Goal: Task Accomplishment & Management: Use online tool/utility

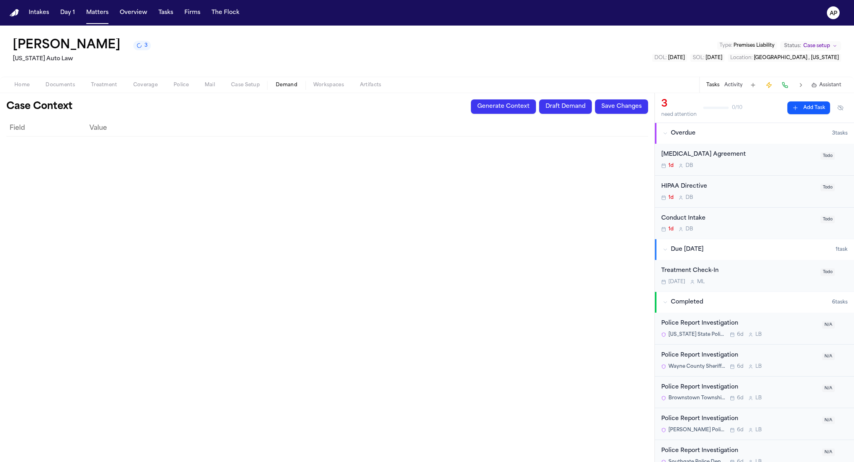
click at [494, 106] on button "Generate Context" at bounding box center [503, 106] width 65 height 14
click at [492, 108] on button "Generate Context" at bounding box center [503, 106] width 65 height 14
click at [492, 108] on button "Generating…" at bounding box center [511, 106] width 49 height 14
click at [494, 111] on button "Generate Context" at bounding box center [503, 106] width 65 height 14
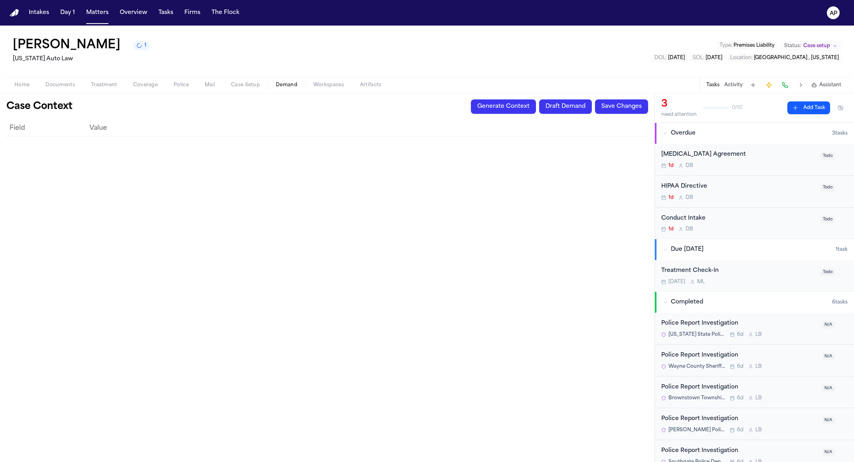
click at [494, 111] on button "Generate Context" at bounding box center [503, 106] width 65 height 14
click at [494, 111] on button "Generating…" at bounding box center [511, 106] width 49 height 14
click at [494, 109] on span "Generating…" at bounding box center [511, 106] width 49 height 6
click at [494, 111] on button "Generate Context" at bounding box center [503, 106] width 65 height 14
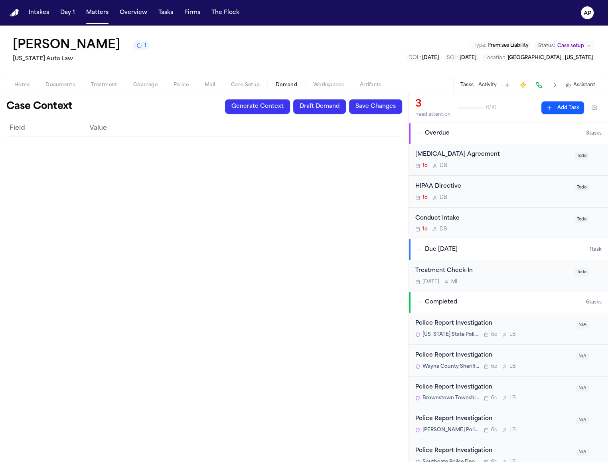
click at [268, 105] on button "Generate Context" at bounding box center [257, 106] width 65 height 14
click at [246, 110] on button "Generate Context" at bounding box center [257, 106] width 65 height 14
click at [145, 44] on span "11" at bounding box center [147, 45] width 4 height 6
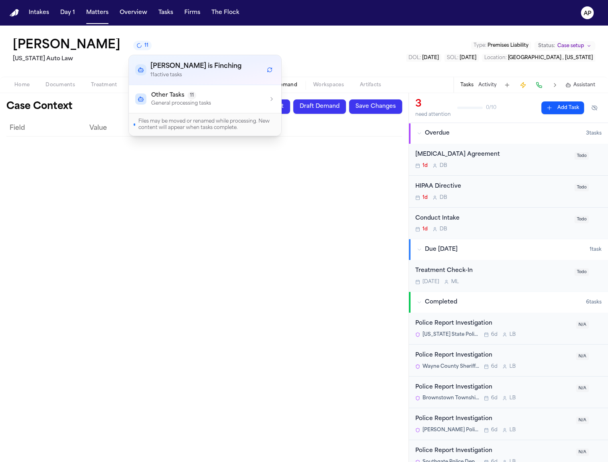
click at [177, 84] on div "Finch is Finching 11 active task s" at bounding box center [205, 70] width 152 height 30
click at [256, 109] on button "Other Tasks 11 General processing tasks" at bounding box center [205, 99] width 152 height 28
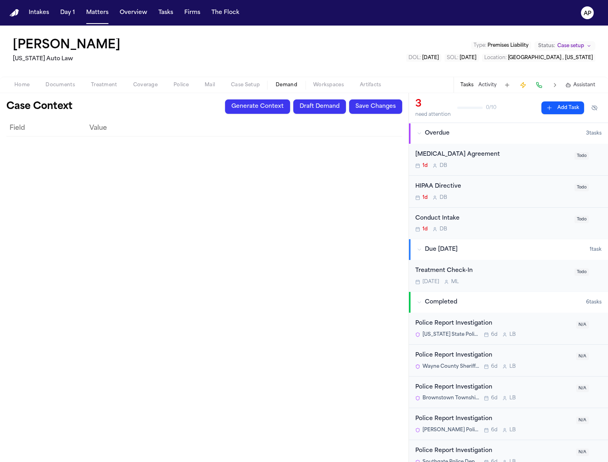
click at [270, 109] on button "Generate Context" at bounding box center [257, 106] width 65 height 14
click at [123, 46] on div "[PERSON_NAME] 1" at bounding box center [81, 45] width 137 height 14
click at [136, 46] on icon "1 active task" at bounding box center [139, 45] width 6 height 6
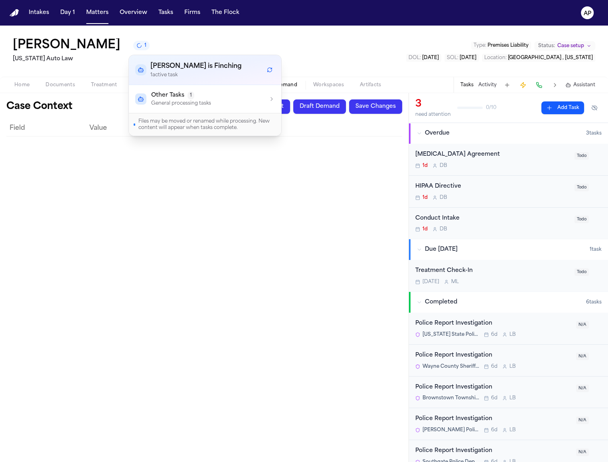
click at [287, 99] on div "Case Context Generate Context Draft Demand Save Changes Field Value" at bounding box center [204, 277] width 409 height 369
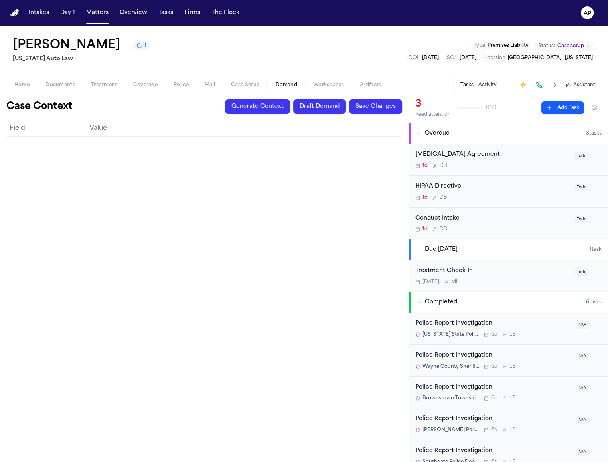
click at [259, 111] on button "Generate Context" at bounding box center [257, 106] width 65 height 14
click at [328, 112] on button "Draft Demand" at bounding box center [319, 106] width 53 height 14
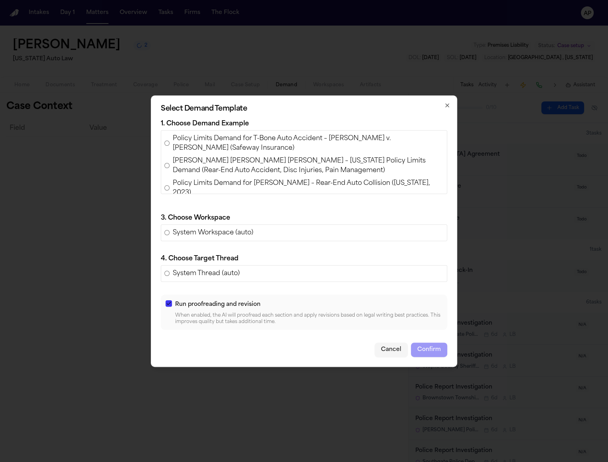
click at [281, 143] on span "Policy Limits Demand for T-Bone Auto Accident – Angelica Luna v. Noemi Andrade …" at bounding box center [308, 143] width 271 height 19
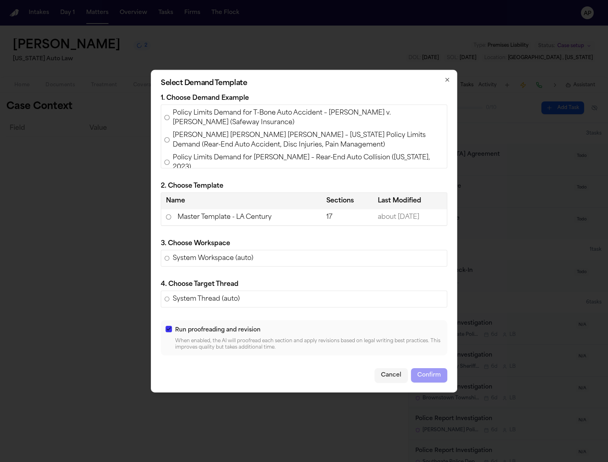
click at [287, 219] on td "Master Template - LA Century" at bounding box center [241, 217] width 160 height 16
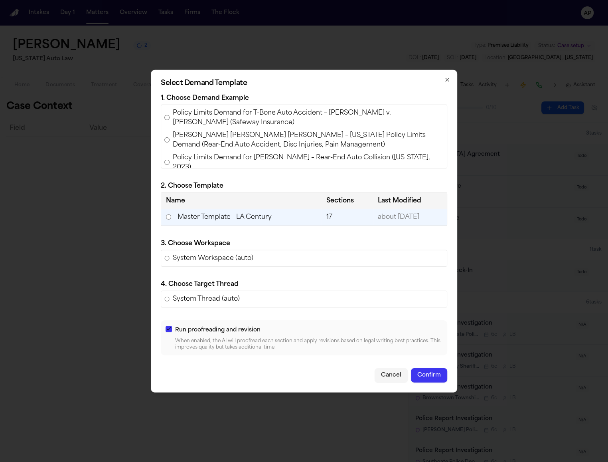
click at [446, 372] on button "Confirm" at bounding box center [429, 375] width 36 height 14
